Goal: Transaction & Acquisition: Subscribe to service/newsletter

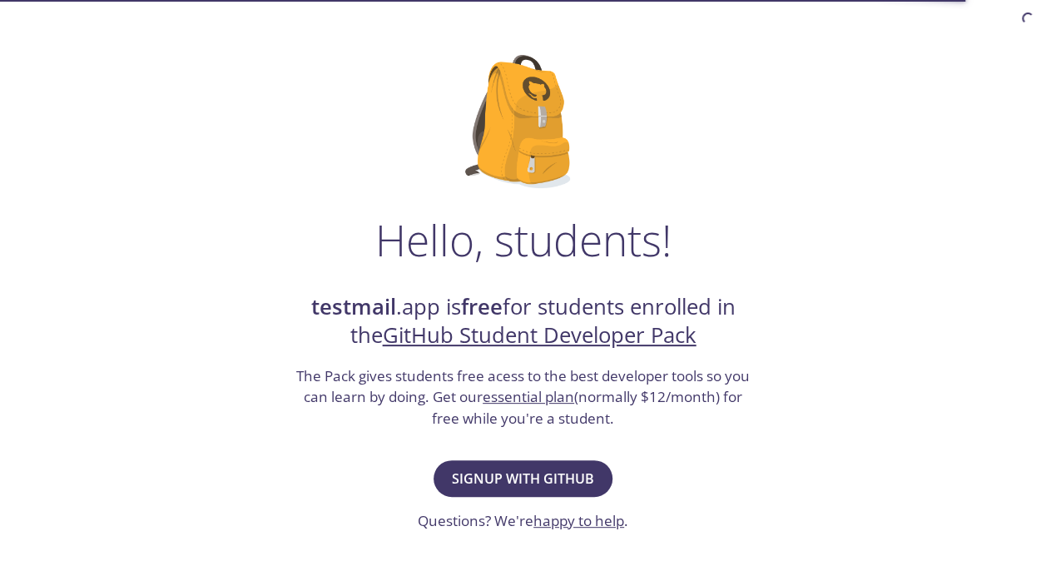
scroll to position [83, 0]
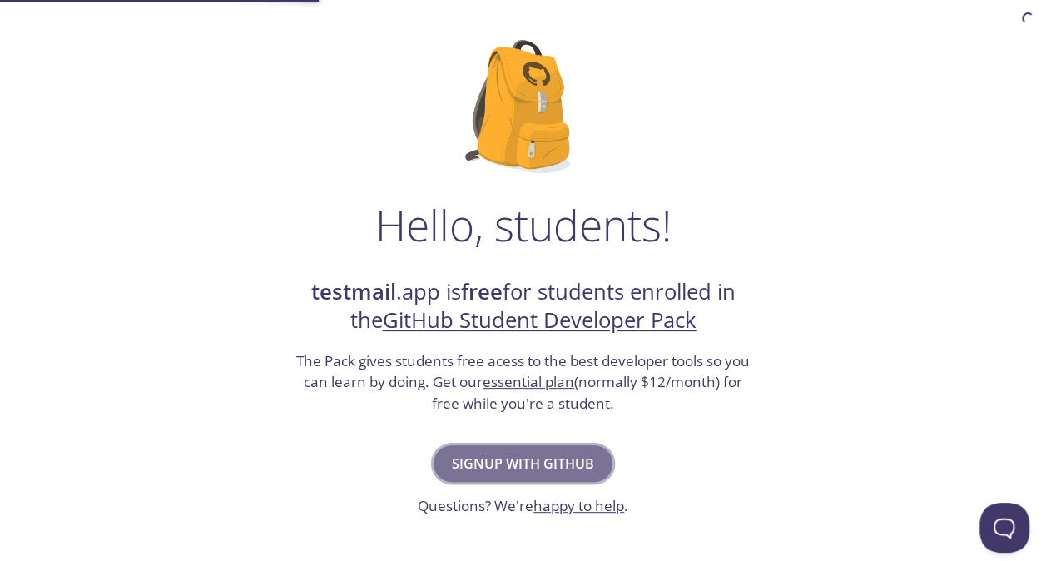
click at [557, 453] on span "Signup with GitHub" at bounding box center [523, 463] width 142 height 23
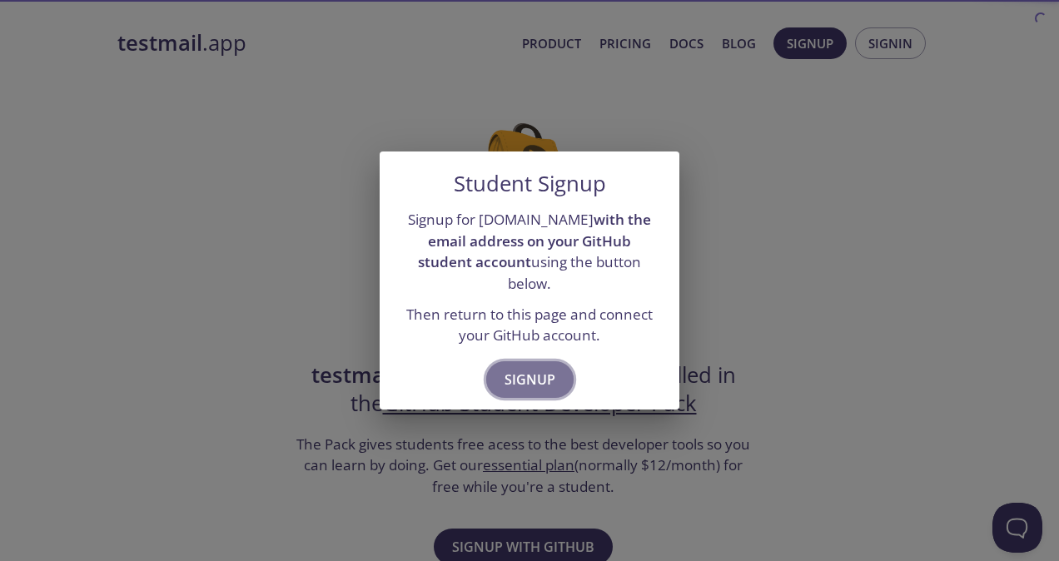
click at [518, 382] on button "Signup" at bounding box center [529, 379] width 87 height 37
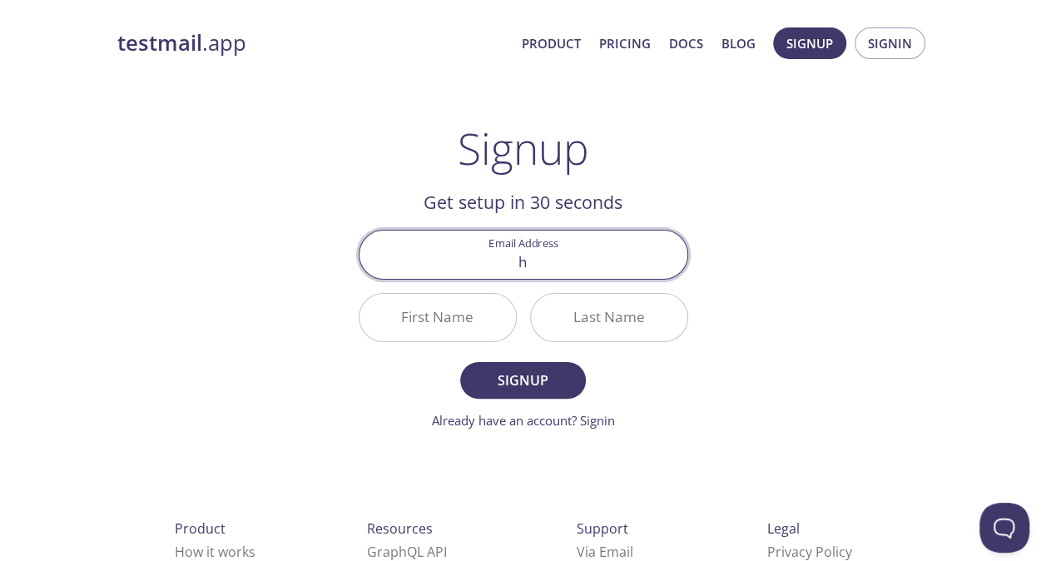
type input "[EMAIL_ADDRESS][DOMAIN_NAME]"
click at [477, 310] on input "First Name" at bounding box center [438, 317] width 156 height 47
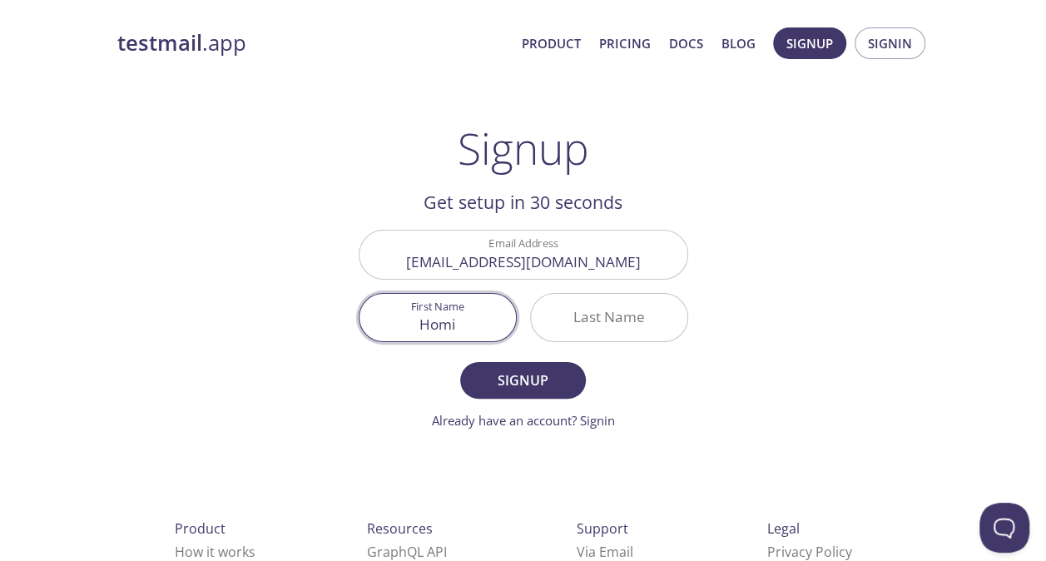
type input "Homi"
click at [623, 310] on input "Last Name" at bounding box center [609, 317] width 156 height 47
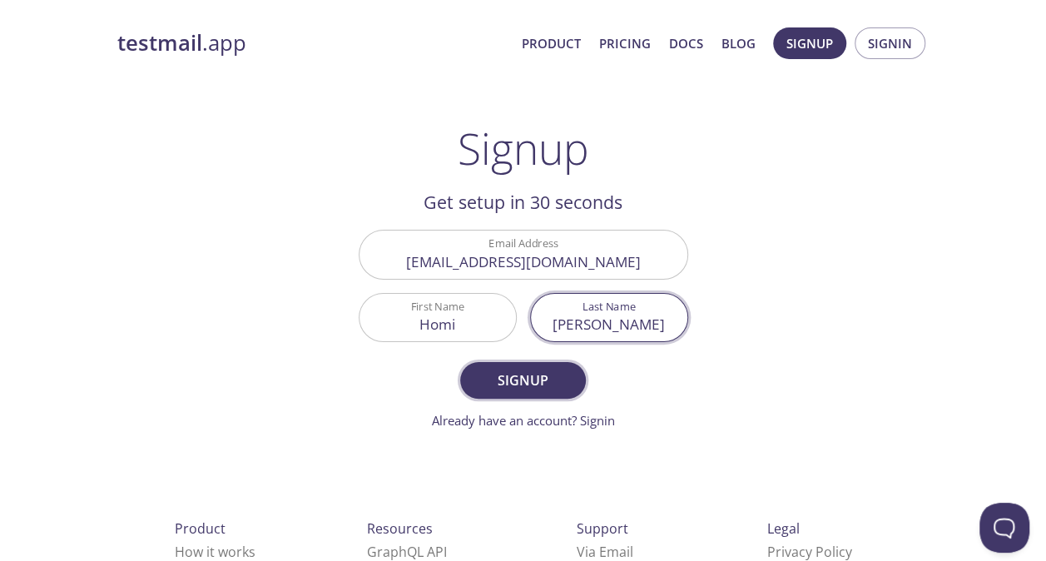
type input "[PERSON_NAME]"
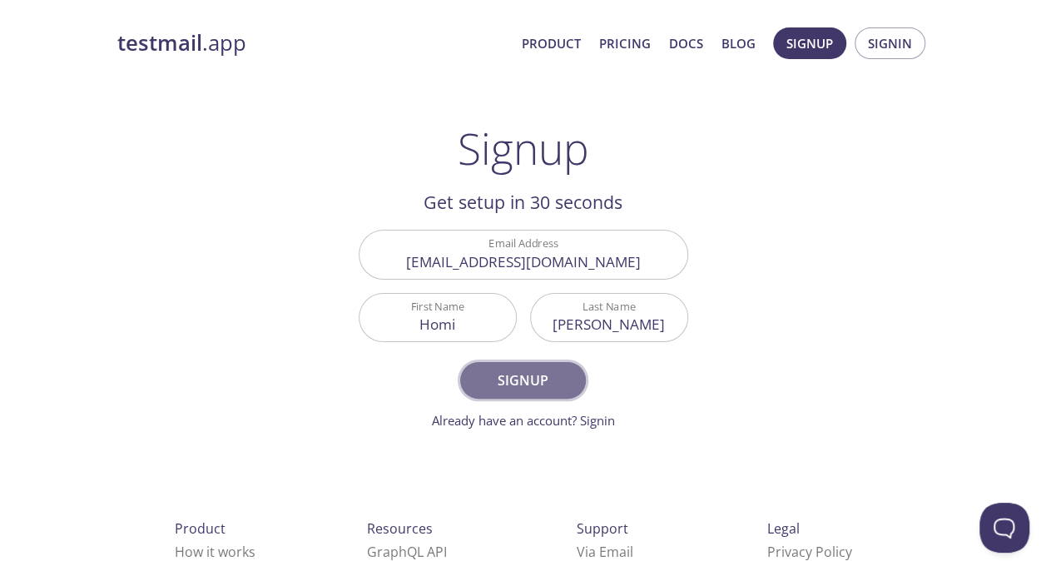
click at [549, 366] on button "Signup" at bounding box center [522, 380] width 125 height 37
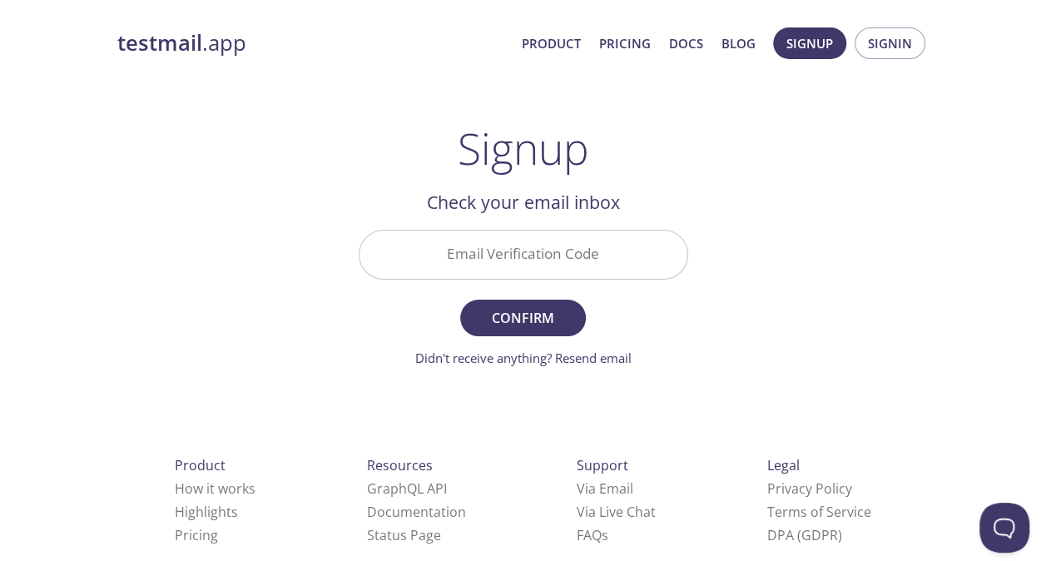
click at [499, 266] on input "Email Verification Code" at bounding box center [524, 254] width 328 height 47
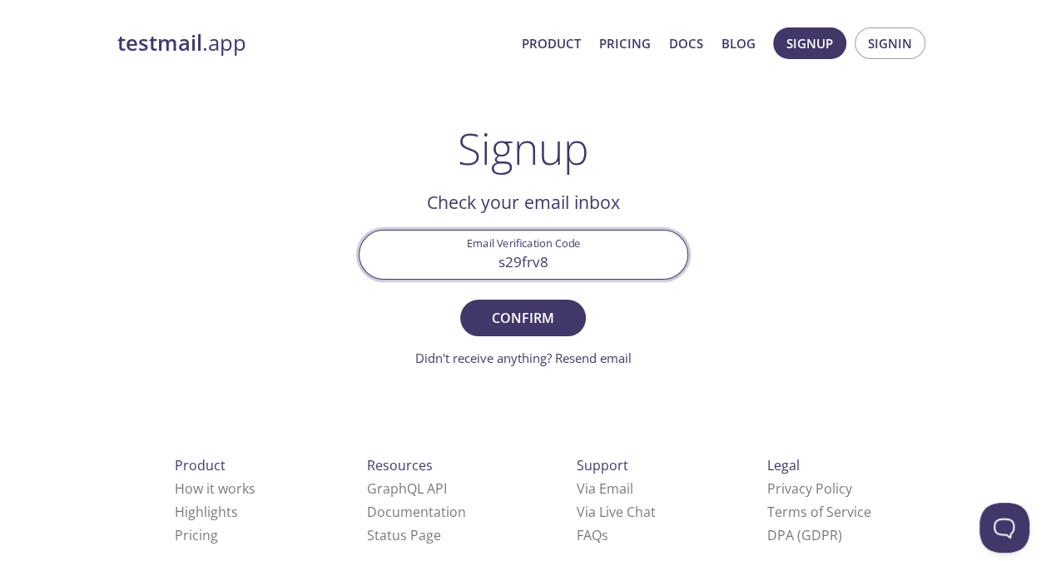
drag, startPoint x: 569, startPoint y: 271, endPoint x: 503, endPoint y: 260, distance: 67.6
click at [489, 268] on input "s29frv8" at bounding box center [524, 254] width 328 height 47
type input "S29FRV8"
click at [548, 313] on span "Confirm" at bounding box center [523, 317] width 88 height 23
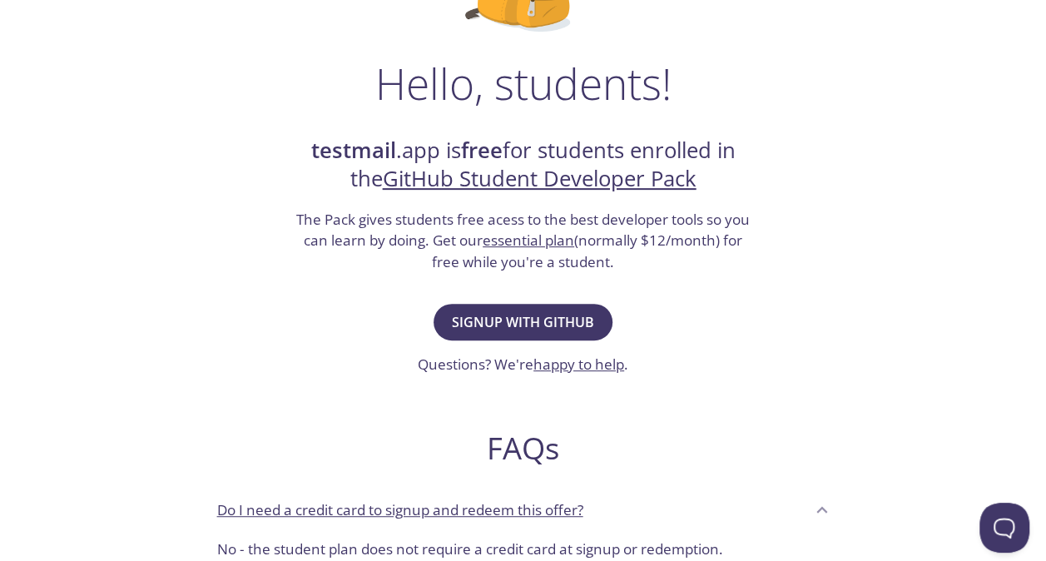
scroll to position [250, 0]
